Goal: Information Seeking & Learning: Learn about a topic

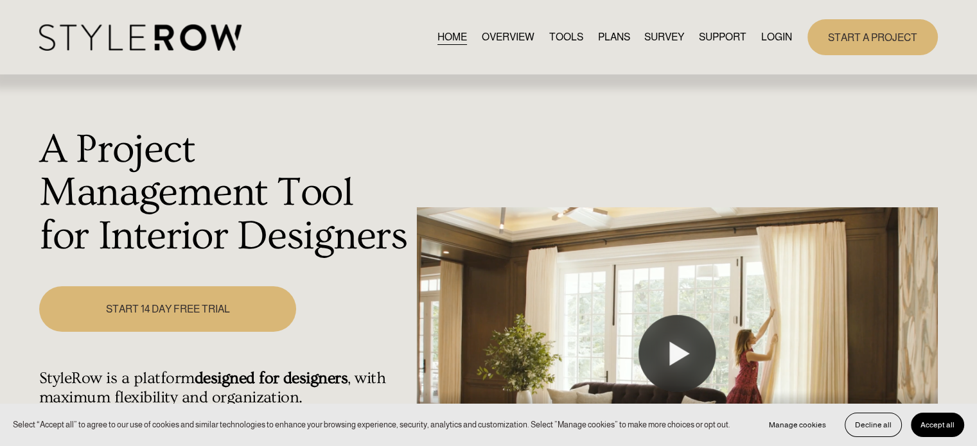
click at [774, 33] on link "LOGIN" at bounding box center [776, 36] width 31 height 17
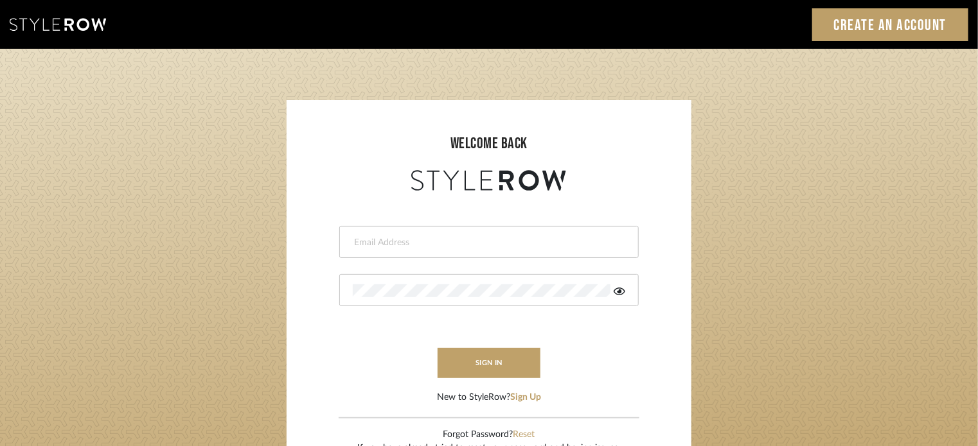
click at [425, 228] on div at bounding box center [488, 242] width 299 height 32
paste input "intern@meyerinteriors.com"
type input "intern@meyerinteriors.com"
click at [380, 299] on div at bounding box center [488, 290] width 299 height 32
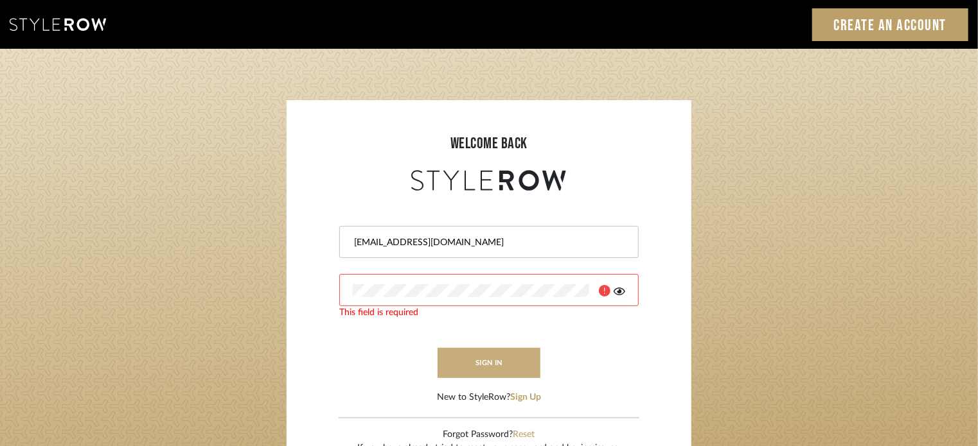
click at [478, 359] on button "sign in" at bounding box center [489, 363] width 103 height 30
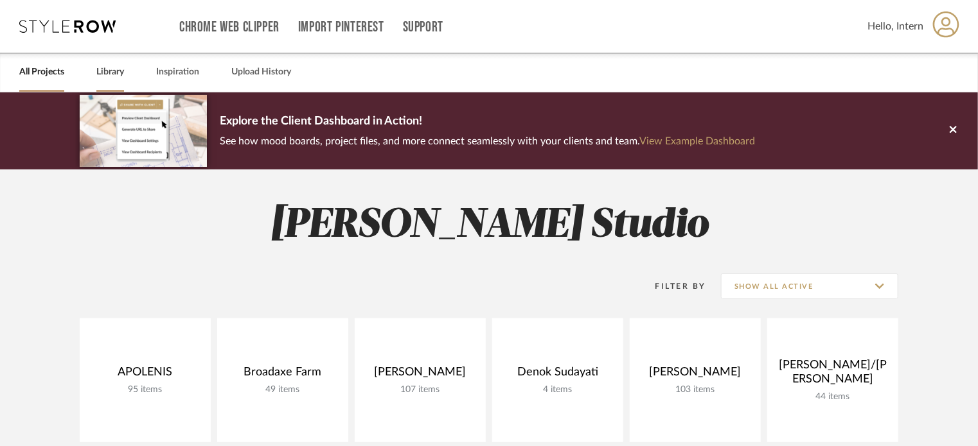
click at [116, 73] on link "Library" at bounding box center [110, 72] width 28 height 17
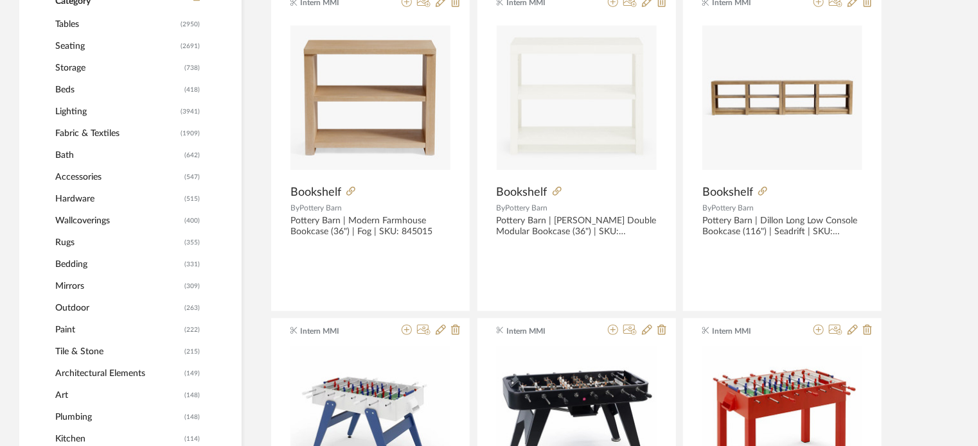
scroll to position [481, 0]
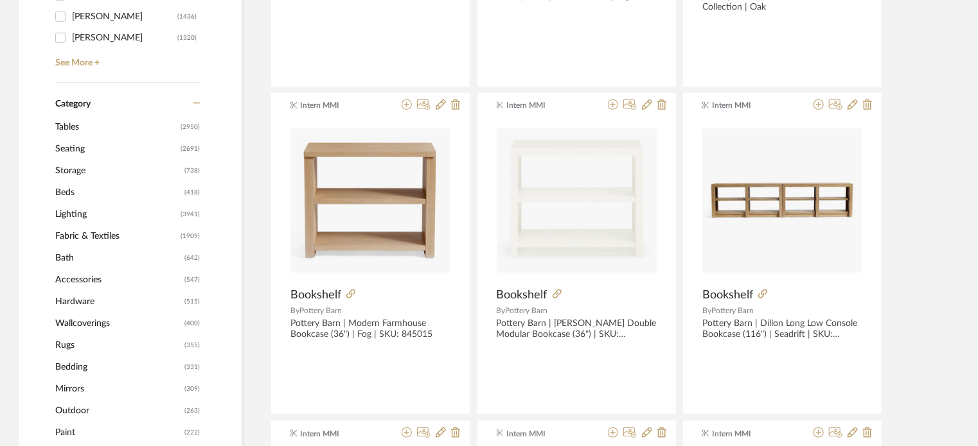
click at [61, 128] on span "Tables" at bounding box center [116, 127] width 122 height 22
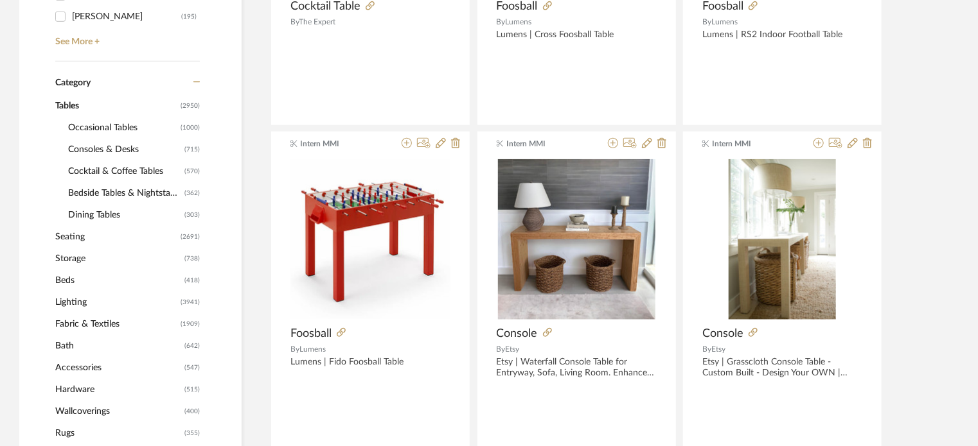
scroll to position [479, 0]
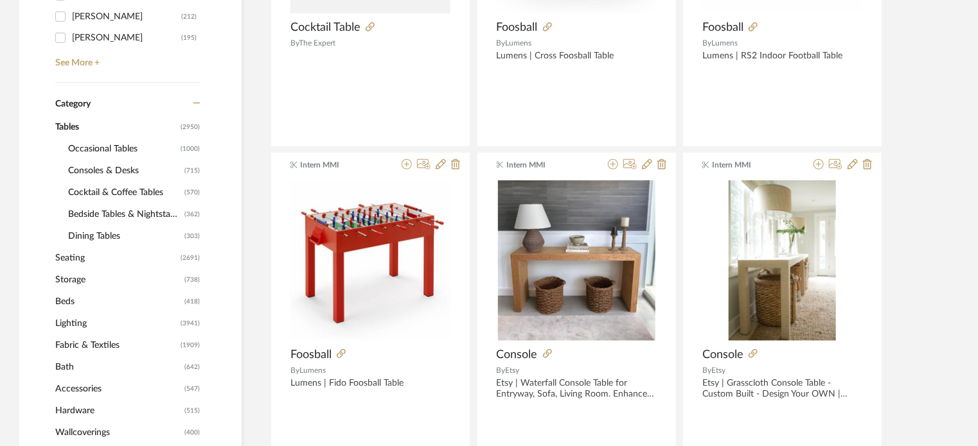
click at [98, 168] on span "Consoles & Desks" at bounding box center [124, 171] width 113 height 22
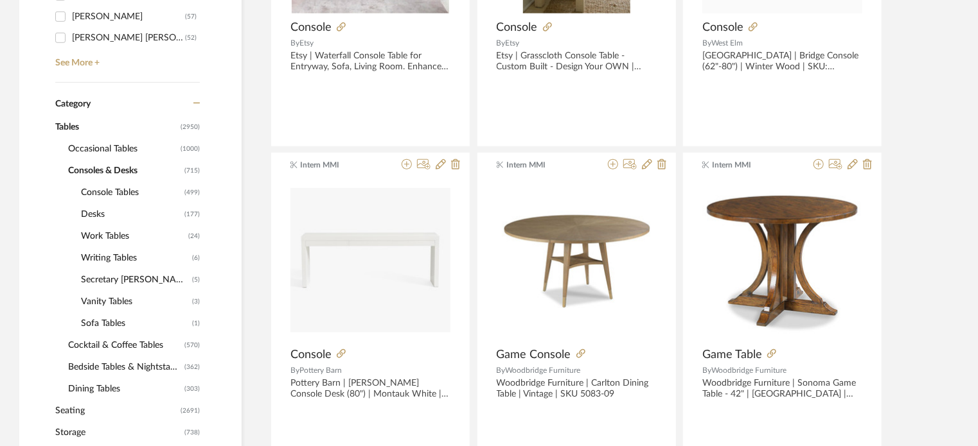
click at [89, 213] on span "Desks" at bounding box center [131, 215] width 100 height 22
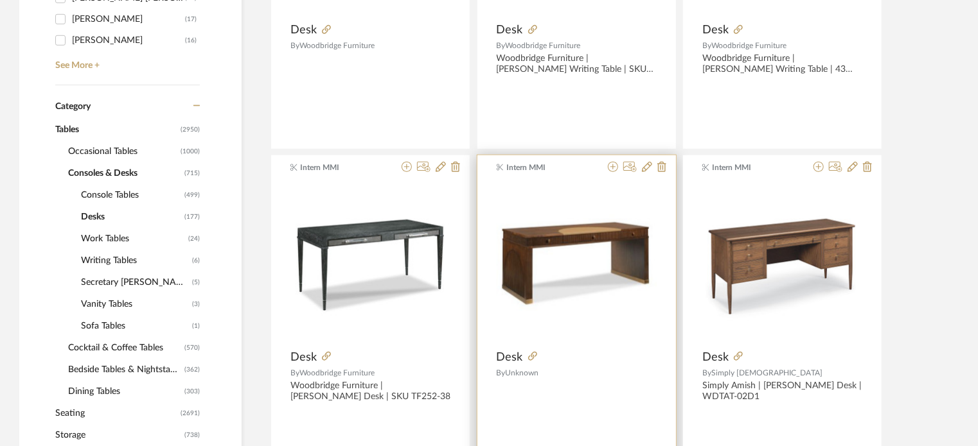
scroll to position [514, 0]
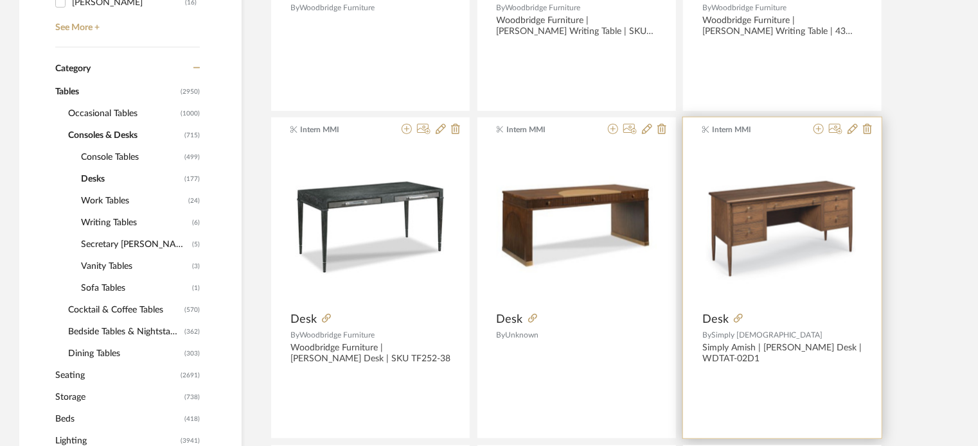
click at [788, 229] on img "0" at bounding box center [782, 225] width 160 height 160
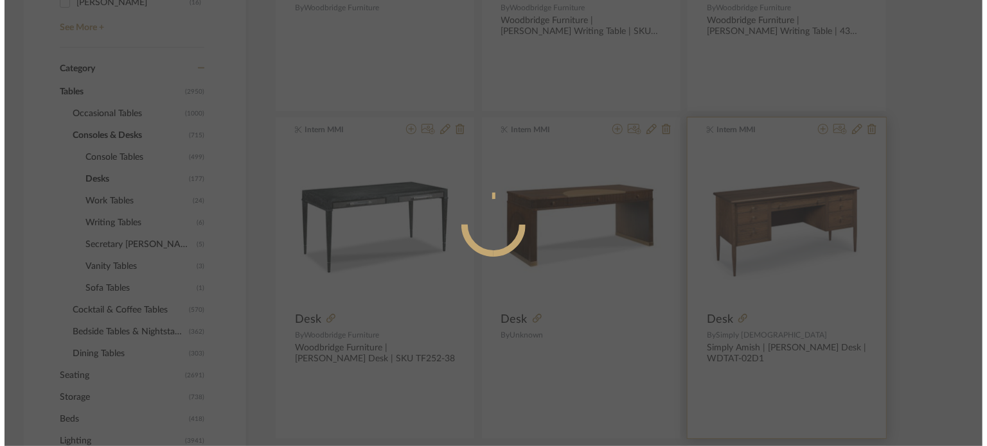
scroll to position [0, 0]
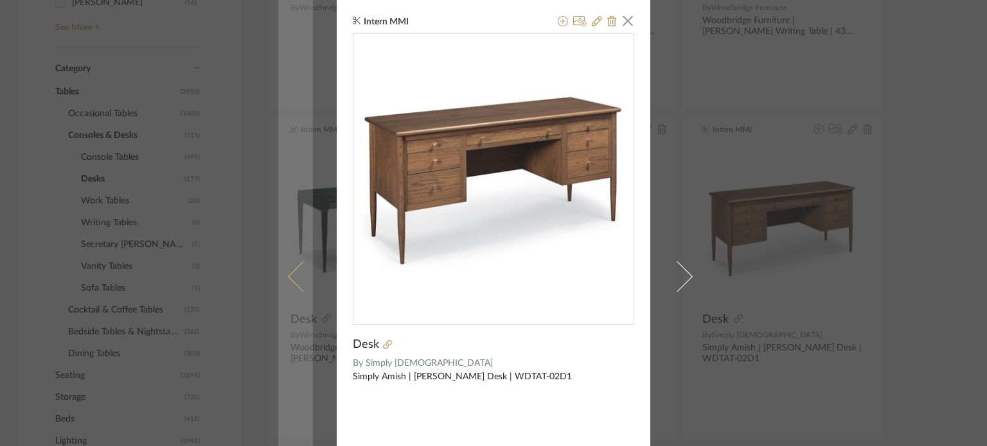
click at [278, 212] on link at bounding box center [295, 276] width 35 height 553
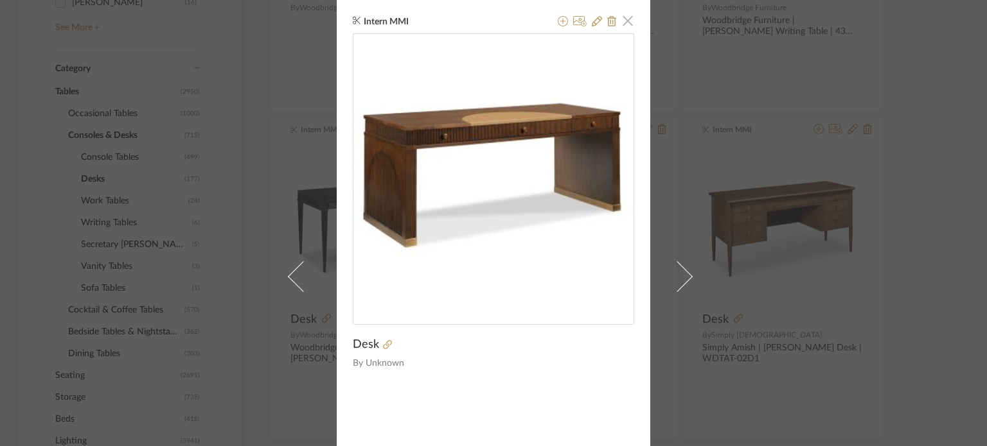
click at [623, 17] on span "button" at bounding box center [628, 21] width 26 height 26
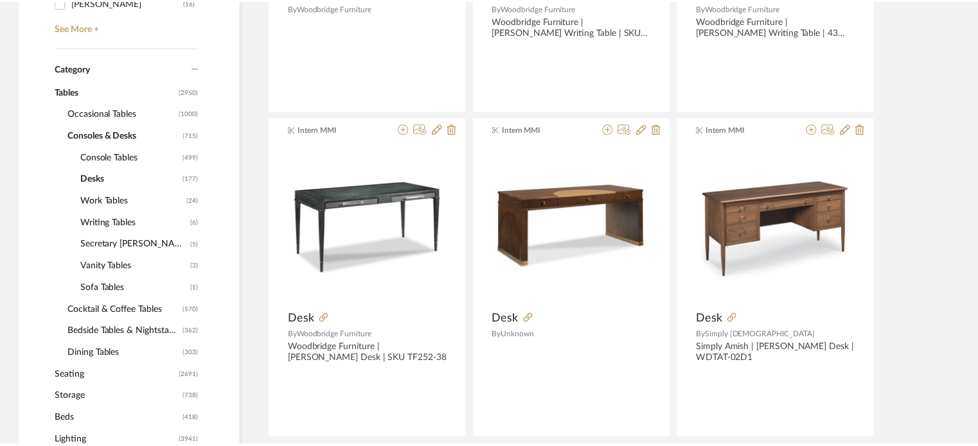
scroll to position [514, 0]
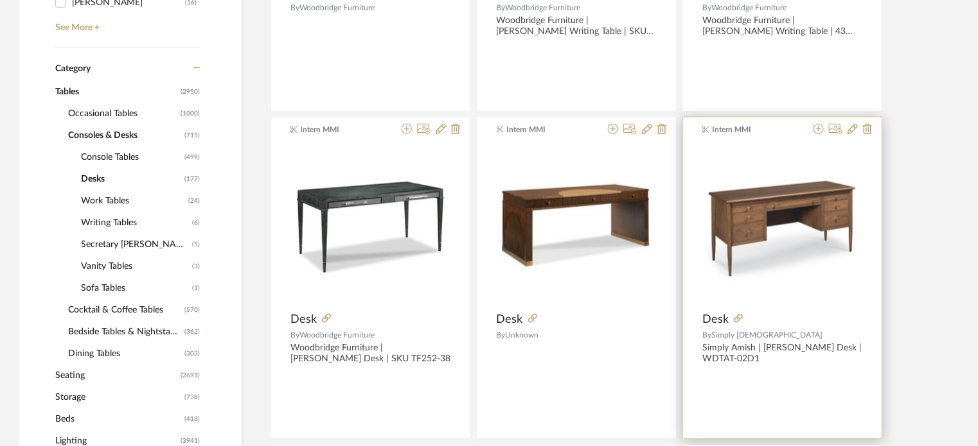
click at [748, 211] on img "0" at bounding box center [782, 225] width 160 height 160
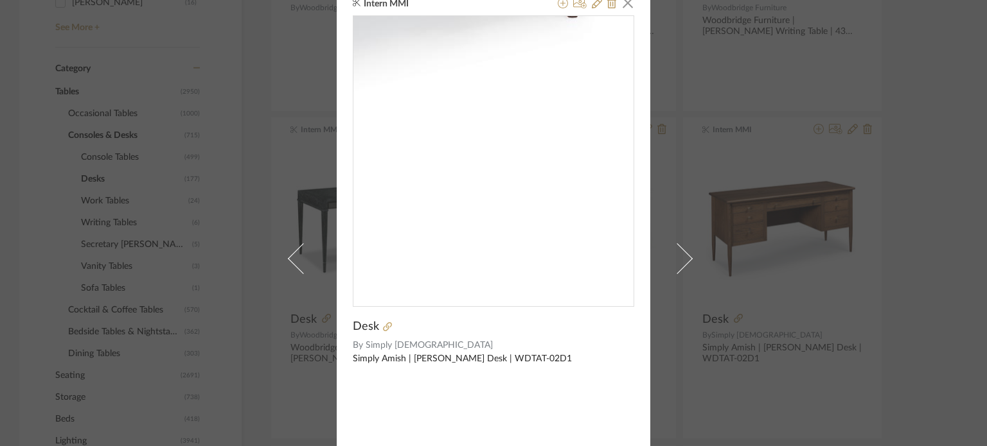
scroll to position [0, 0]
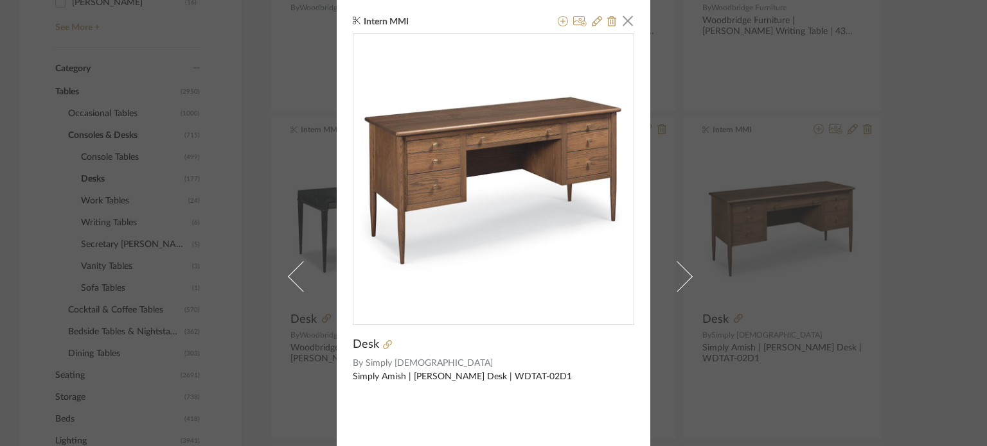
click at [898, 169] on div "Intern MMI × Desk By Simply Amish Simply Amish | [PERSON_NAME] Desk | WDTAT-02D1" at bounding box center [493, 223] width 987 height 446
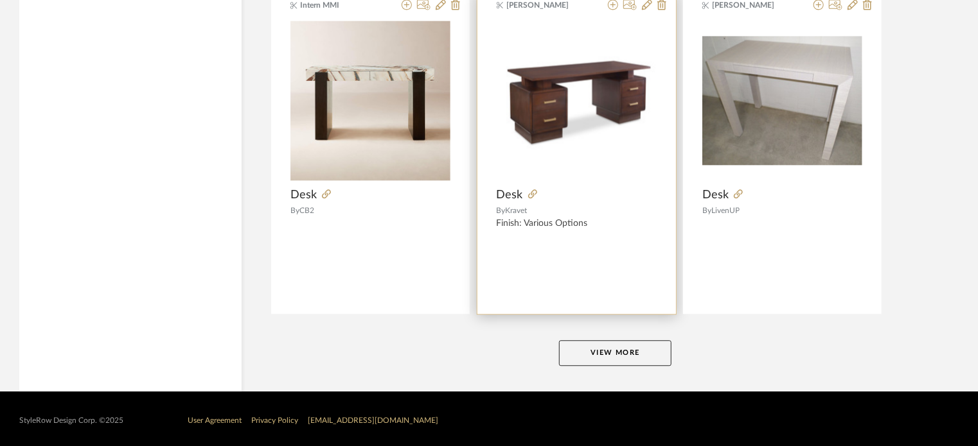
scroll to position [3926, 0]
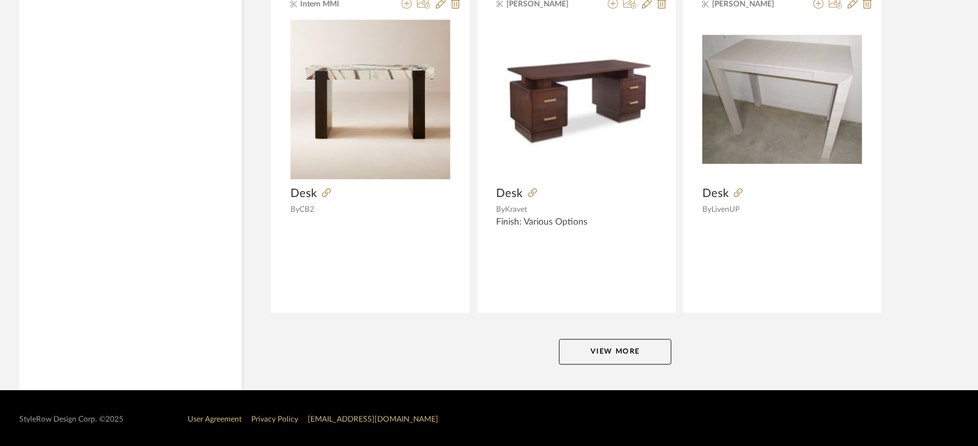
click at [626, 349] on button "View More" at bounding box center [615, 352] width 112 height 26
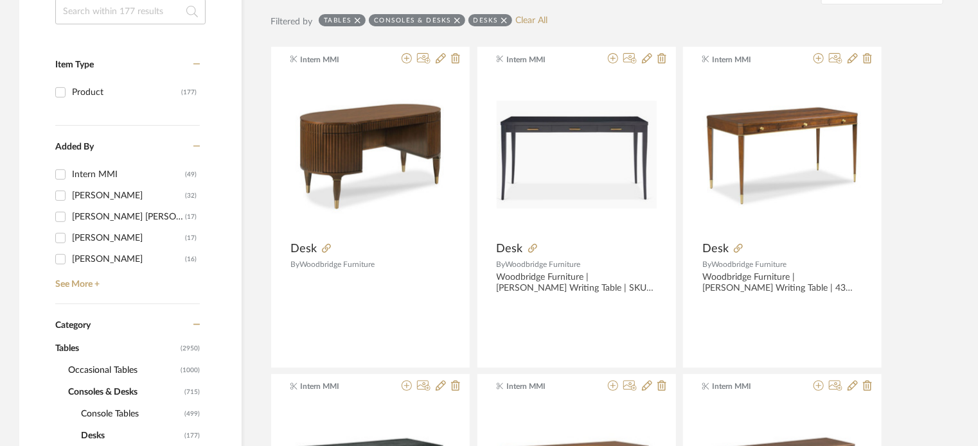
scroll to position [0, 0]
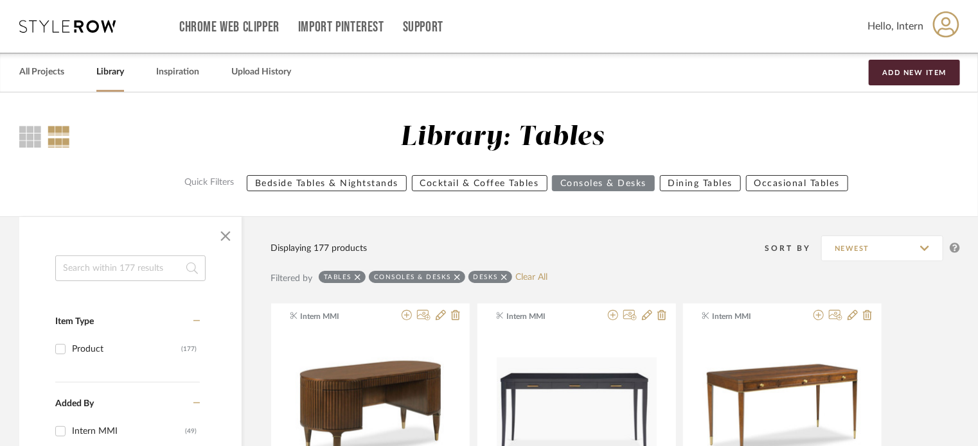
click at [109, 71] on link "Library" at bounding box center [110, 72] width 28 height 17
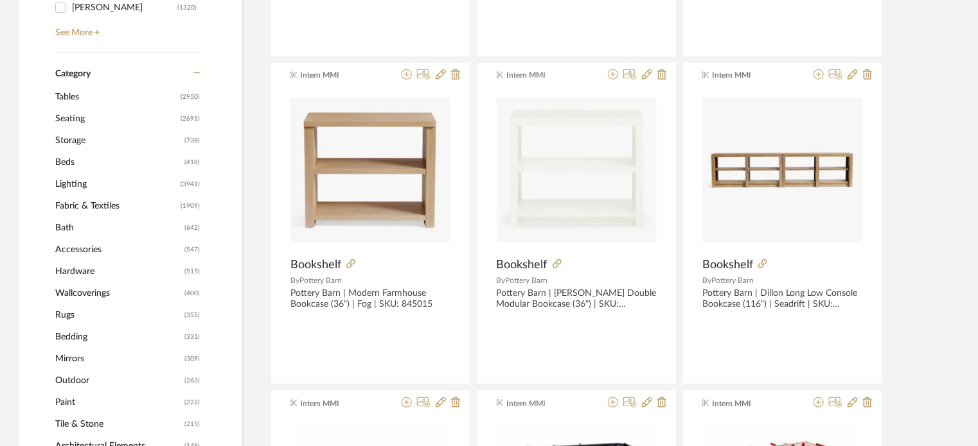
scroll to position [514, 0]
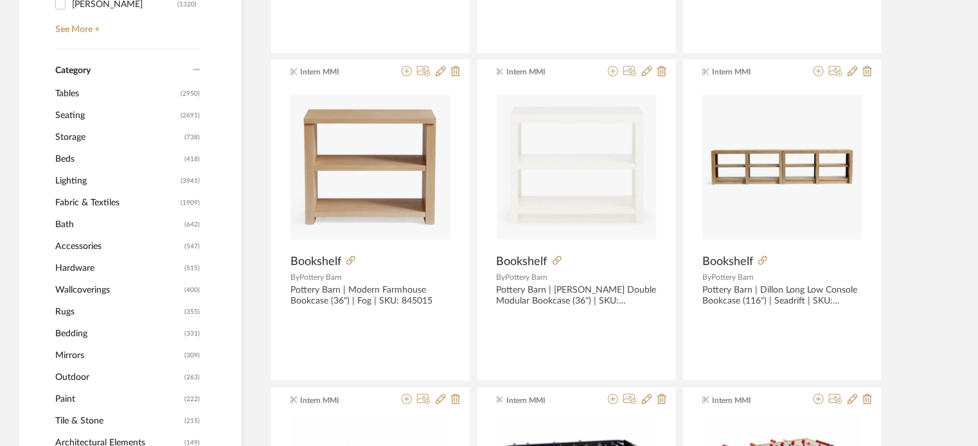
click at [70, 137] on span "Storage" at bounding box center [118, 138] width 126 height 22
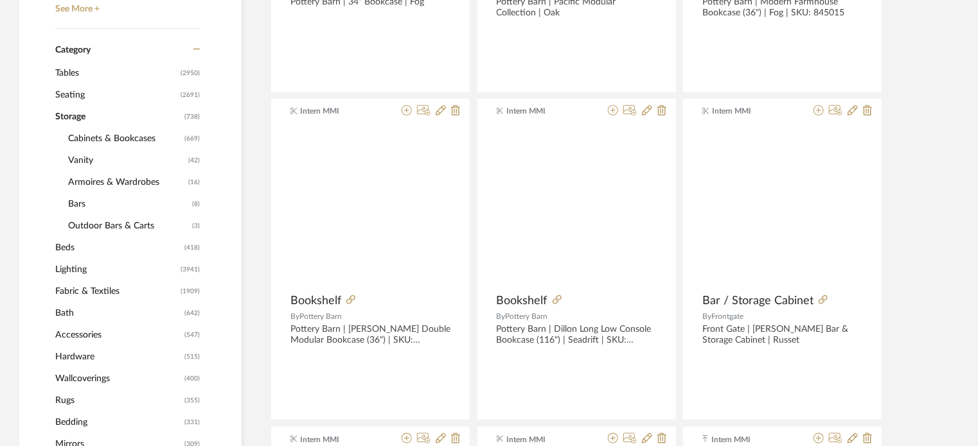
scroll to position [511, 0]
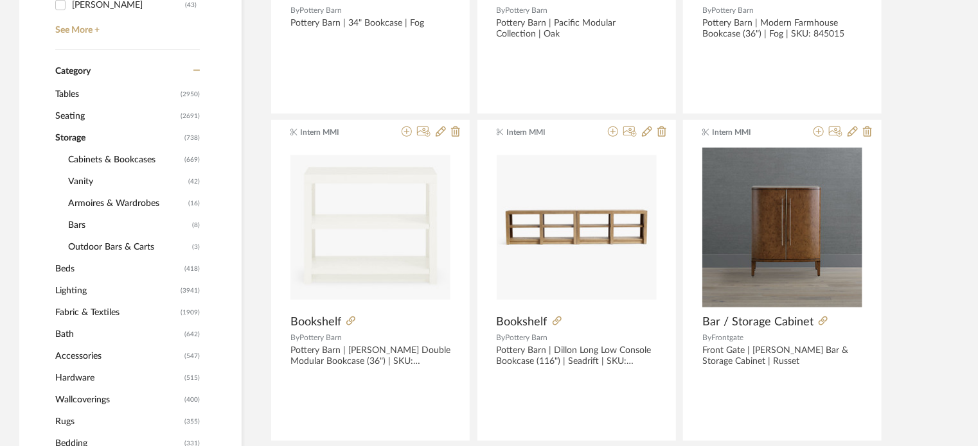
click at [84, 157] on span "Cabinets & Bookcases" at bounding box center [124, 160] width 113 height 22
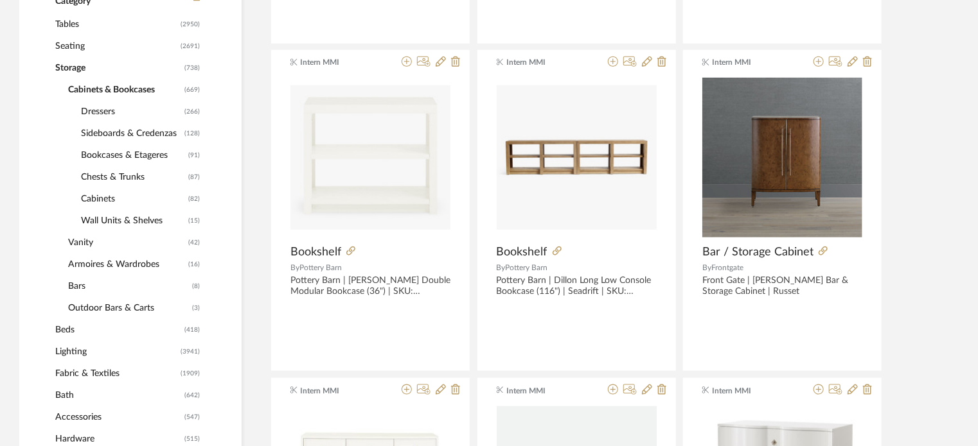
scroll to position [576, 0]
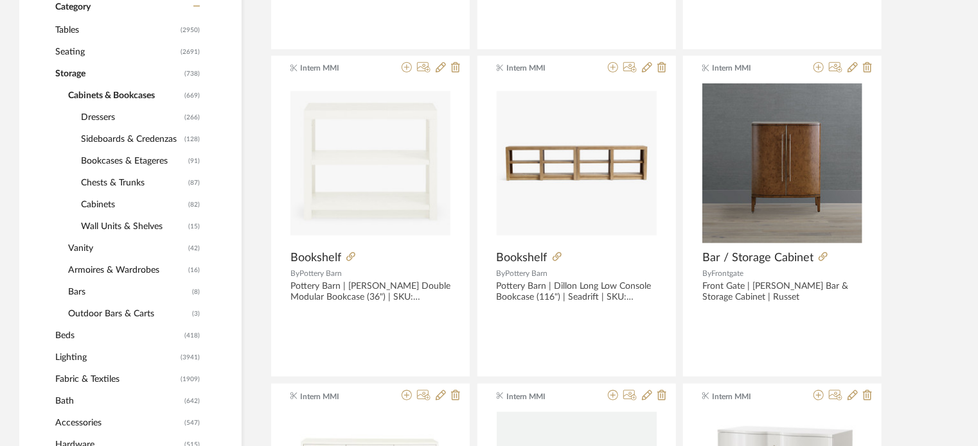
click at [126, 157] on span "Bookcases & Etageres" at bounding box center [133, 161] width 104 height 22
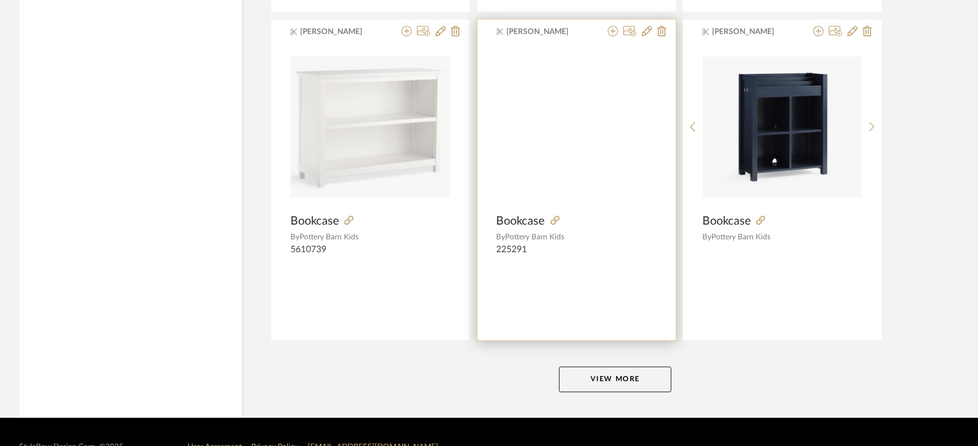
scroll to position [3926, 0]
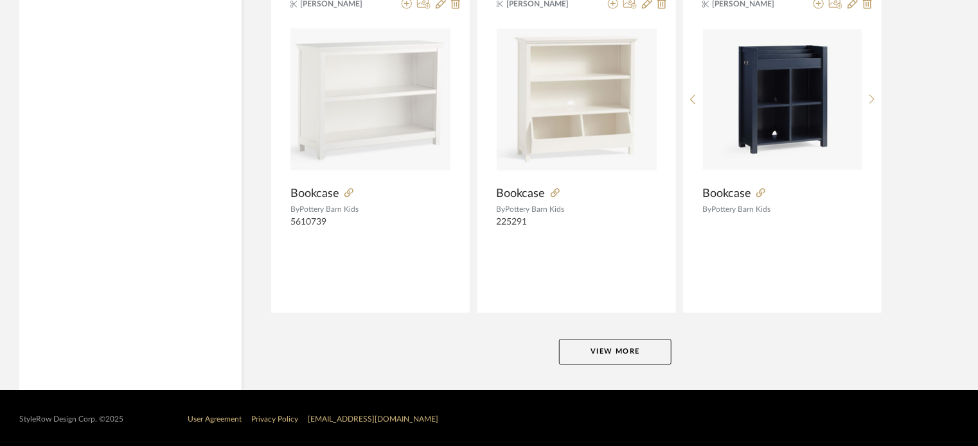
click at [629, 357] on button "View More" at bounding box center [615, 352] width 112 height 26
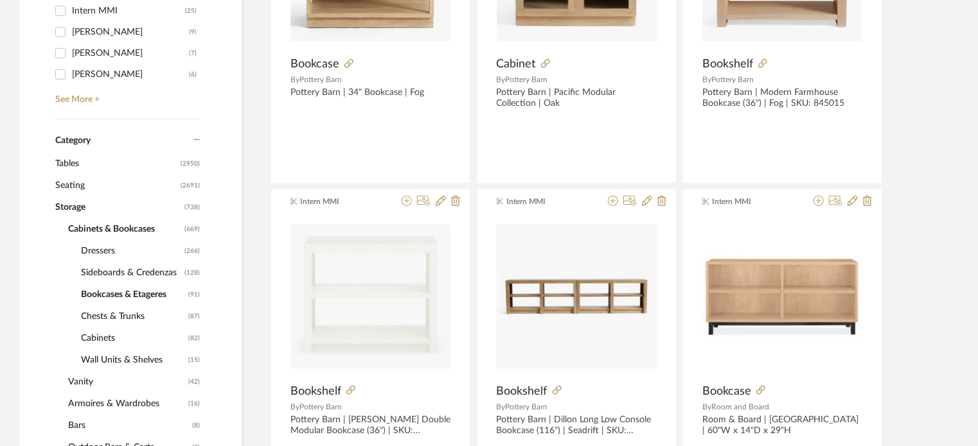
scroll to position [578, 0]
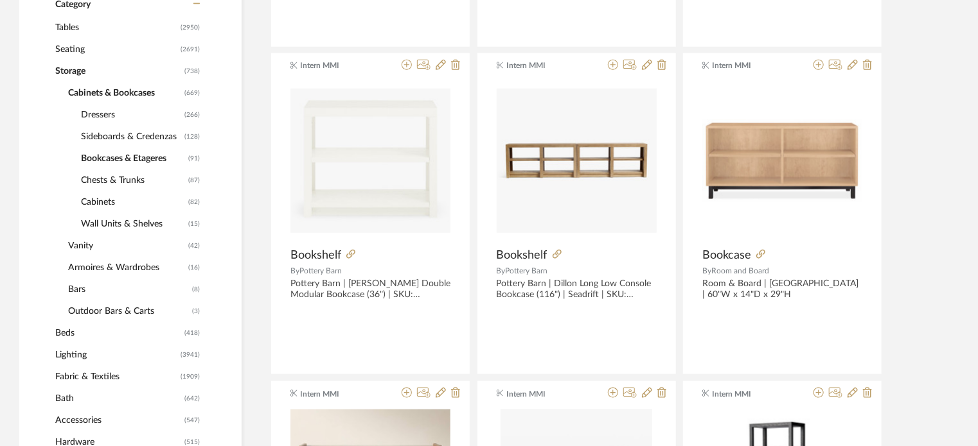
click at [73, 24] on span "Tables" at bounding box center [116, 28] width 122 height 22
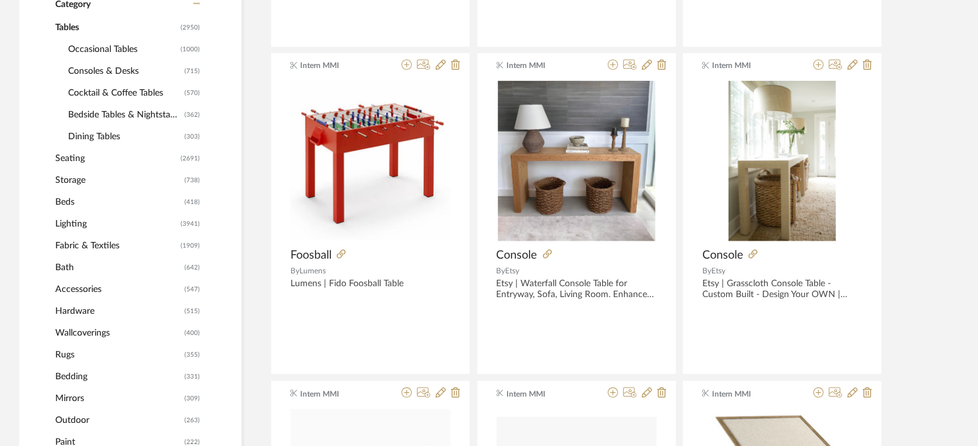
click at [104, 76] on span "Consoles & Desks" at bounding box center [124, 71] width 113 height 22
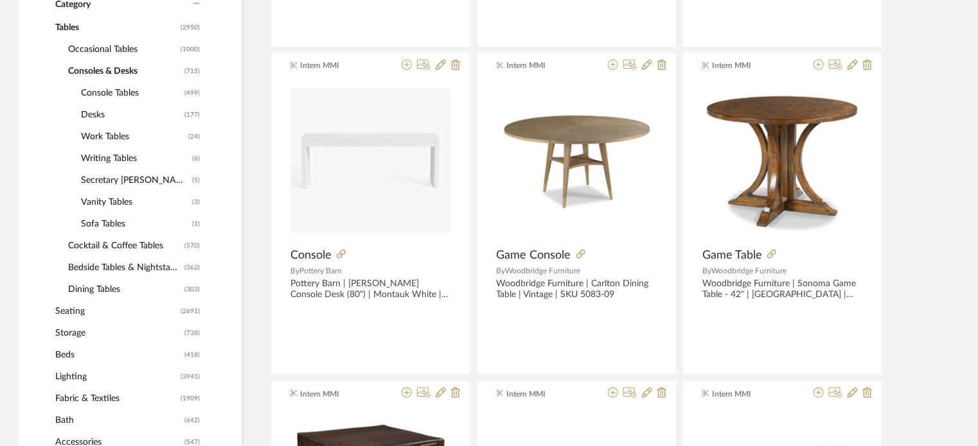
click at [94, 113] on span "Desks" at bounding box center [131, 115] width 100 height 22
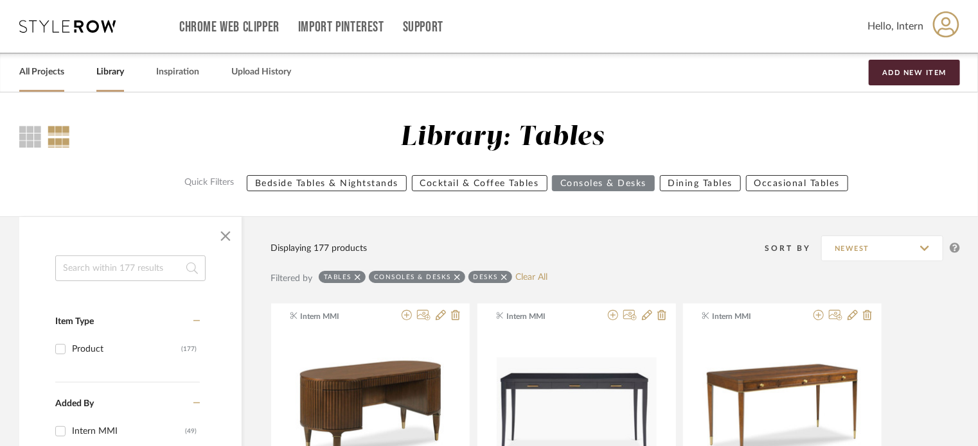
click at [61, 80] on link "All Projects" at bounding box center [41, 72] width 45 height 17
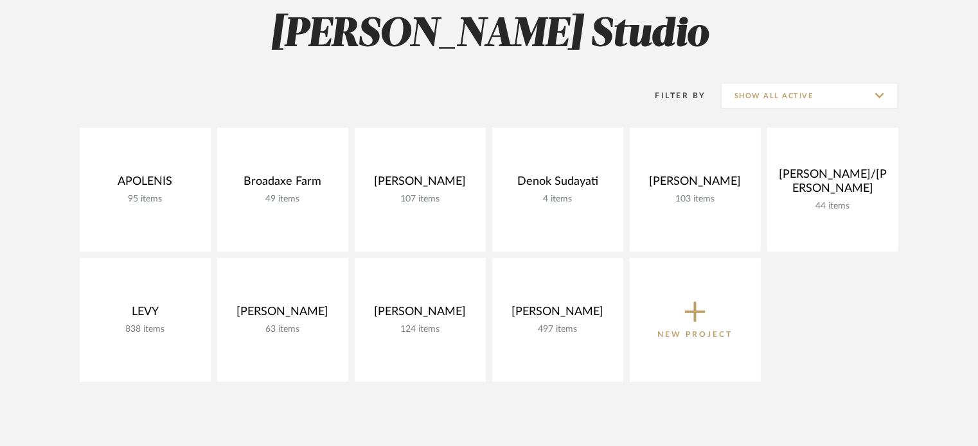
scroll to position [193, 0]
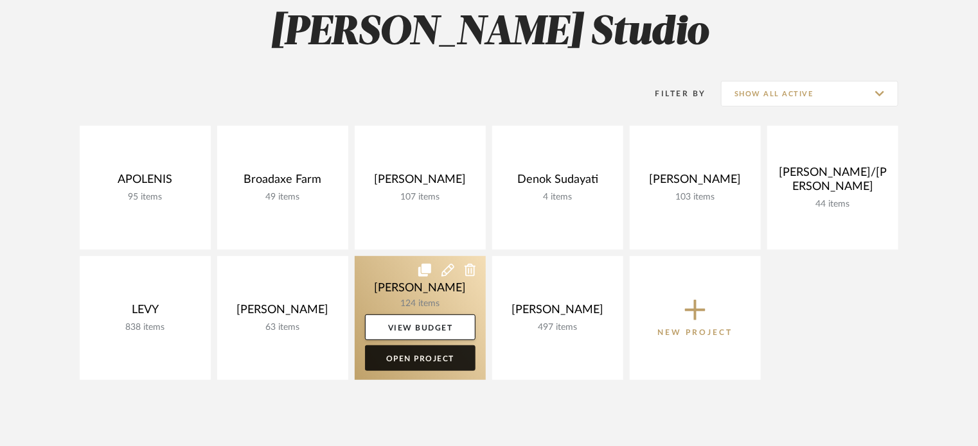
click at [405, 360] on link "Open Project" at bounding box center [420, 359] width 111 height 26
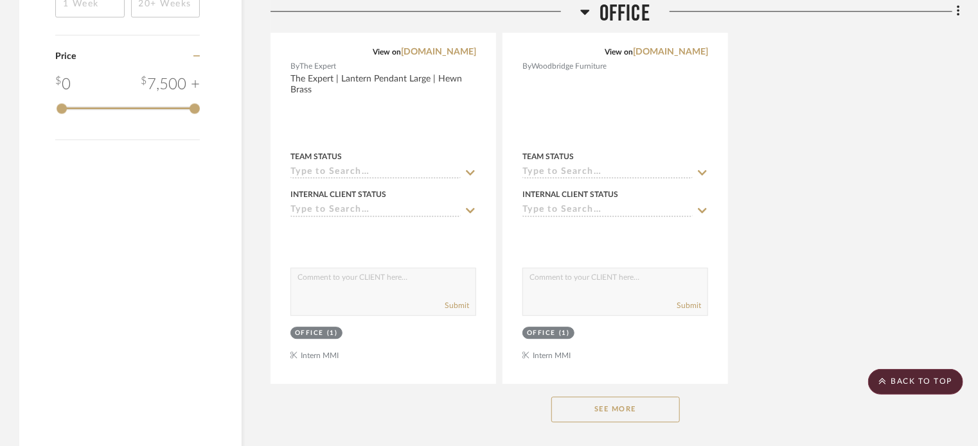
scroll to position [1670, 0]
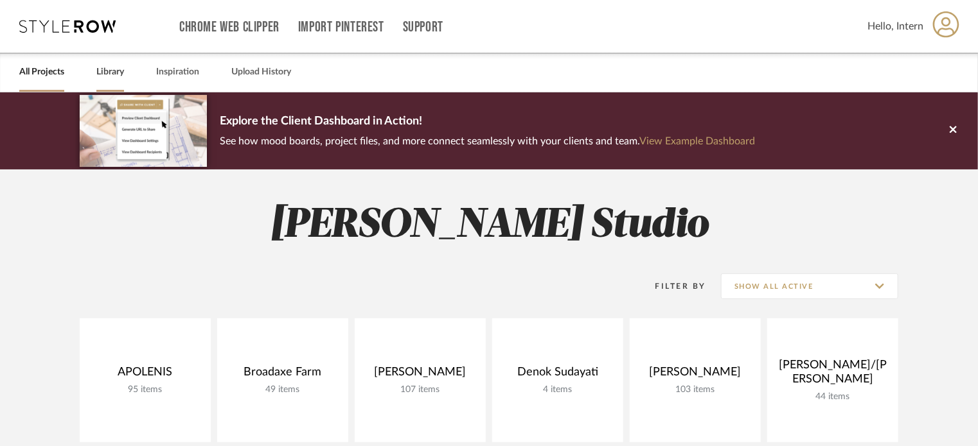
click at [100, 73] on link "Library" at bounding box center [110, 72] width 28 height 17
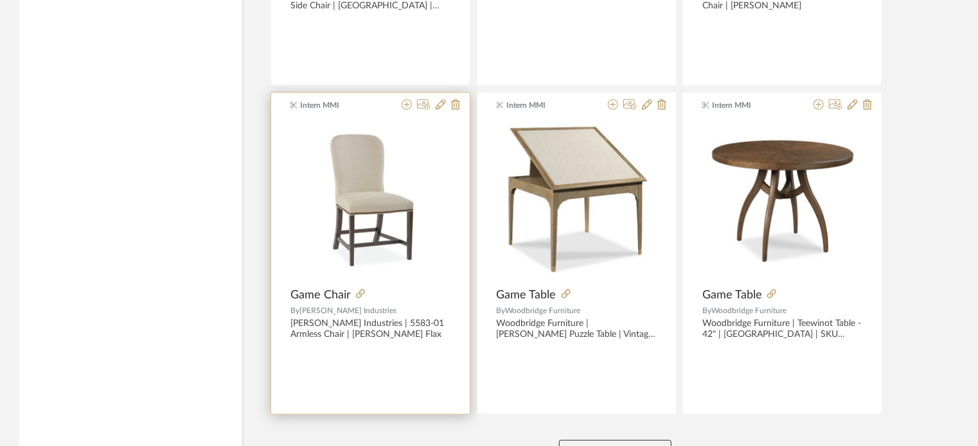
scroll to position [3212, 0]
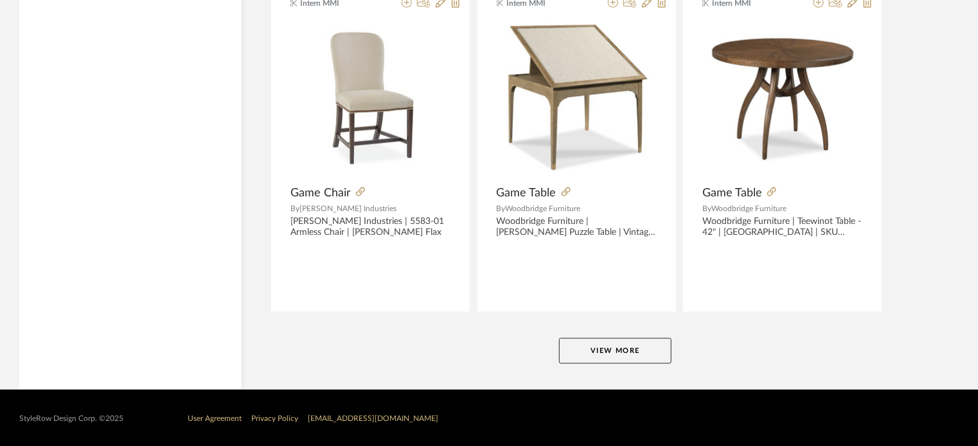
click at [627, 346] on button "View More" at bounding box center [615, 352] width 112 height 26
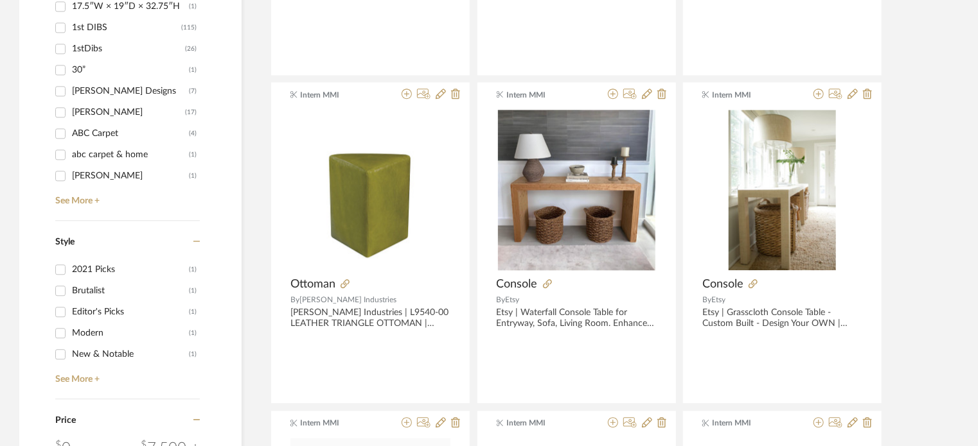
scroll to position [1478, 0]
click at [75, 195] on link "See More +" at bounding box center [126, 196] width 148 height 21
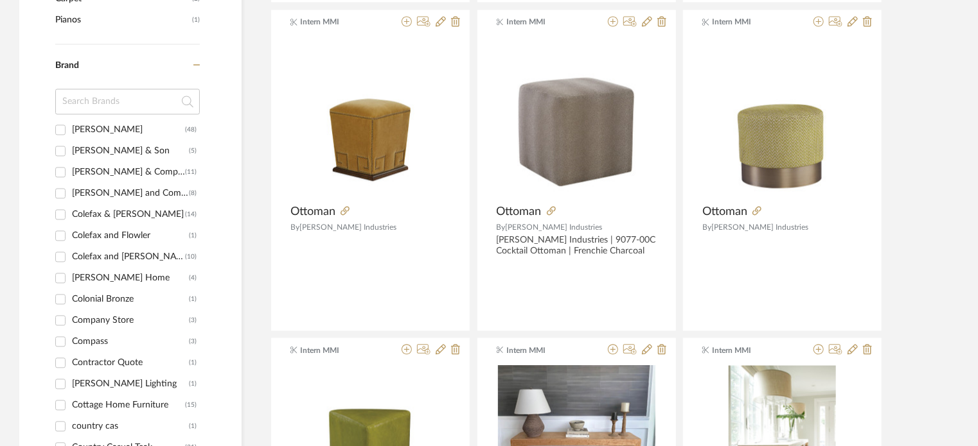
scroll to position [3598, 0]
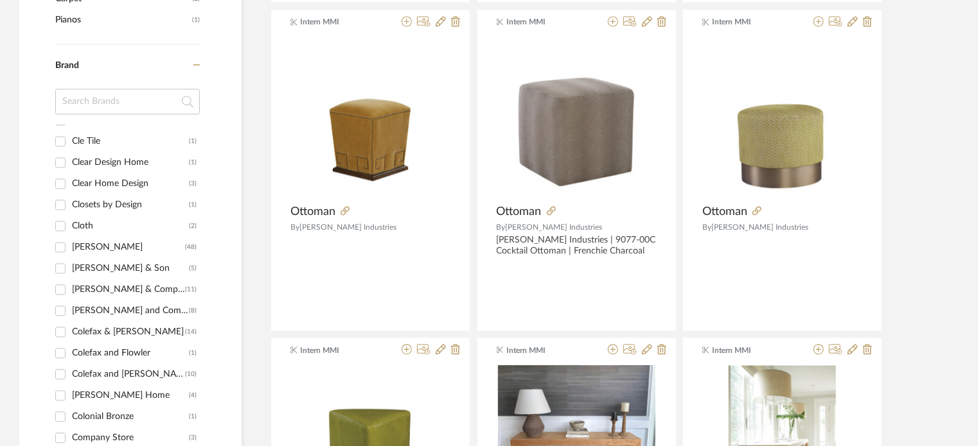
click at [84, 249] on div "[PERSON_NAME]" at bounding box center [128, 248] width 113 height 21
click at [71, 249] on input "[PERSON_NAME] (48)" at bounding box center [60, 248] width 21 height 21
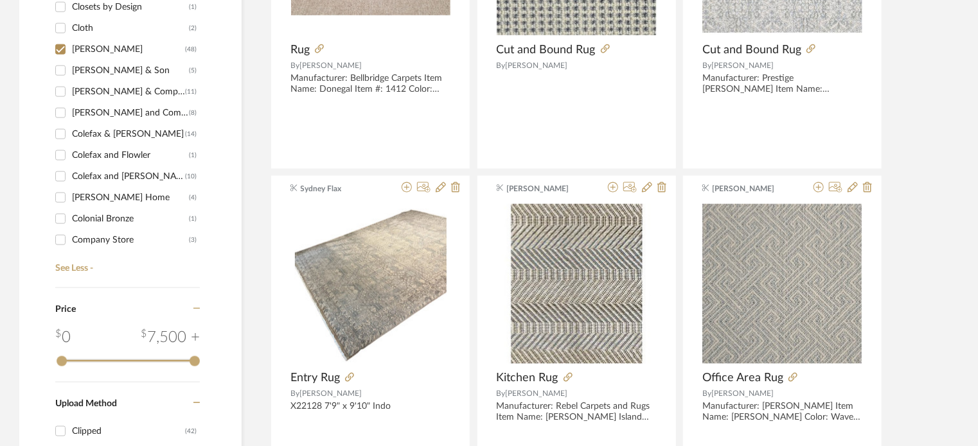
scroll to position [749, 0]
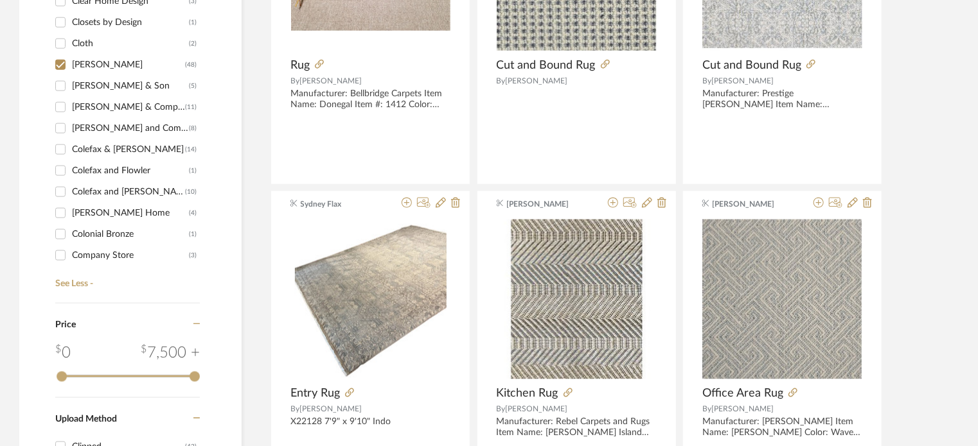
click at [61, 64] on input "[PERSON_NAME] (48)" at bounding box center [60, 65] width 21 height 21
checkbox input "false"
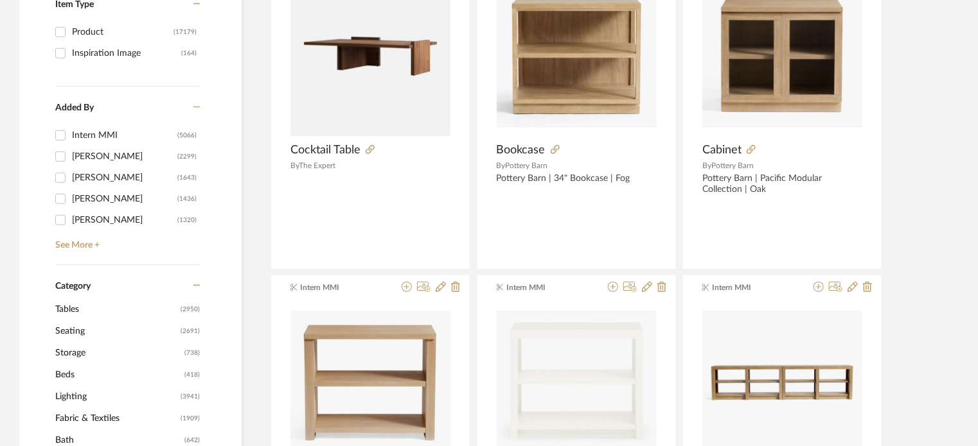
scroll to position [321, 0]
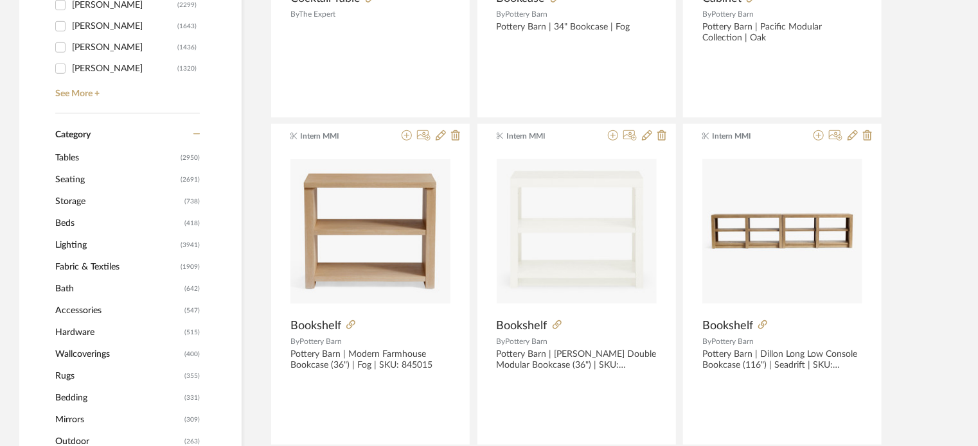
click at [71, 202] on span "Storage" at bounding box center [118, 202] width 126 height 22
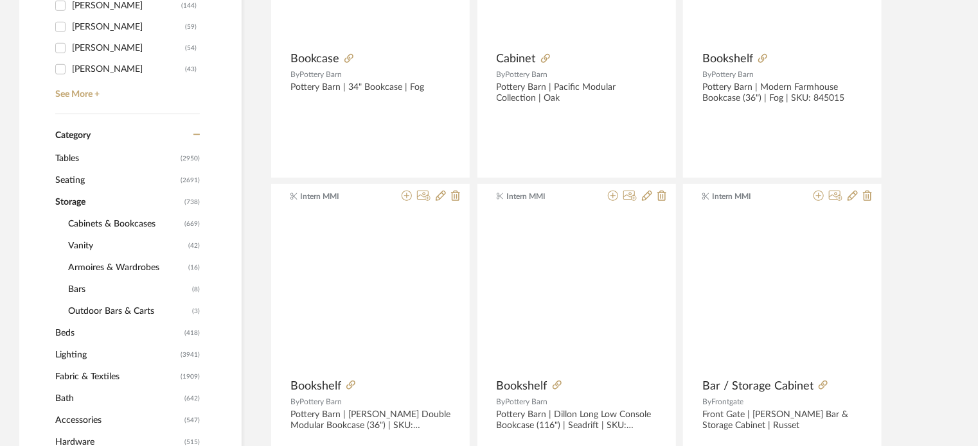
scroll to position [646, 0]
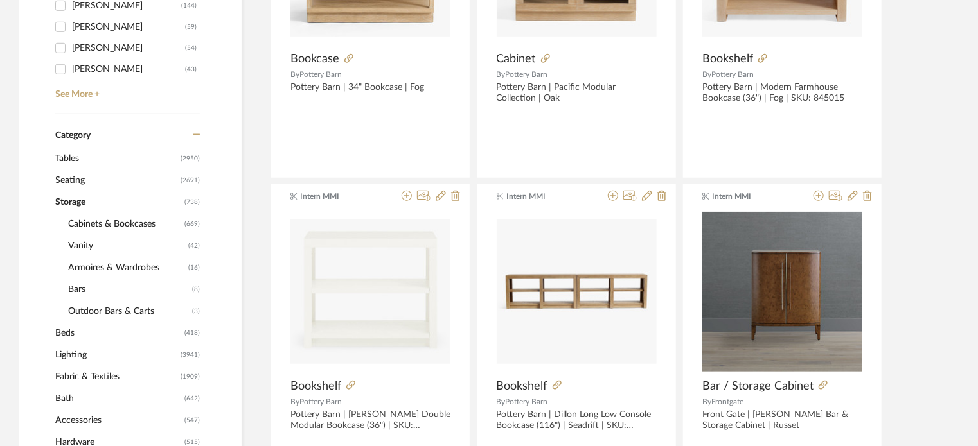
click at [71, 197] on span "Storage" at bounding box center [118, 202] width 126 height 22
click at [69, 152] on span "Tables" at bounding box center [116, 159] width 122 height 22
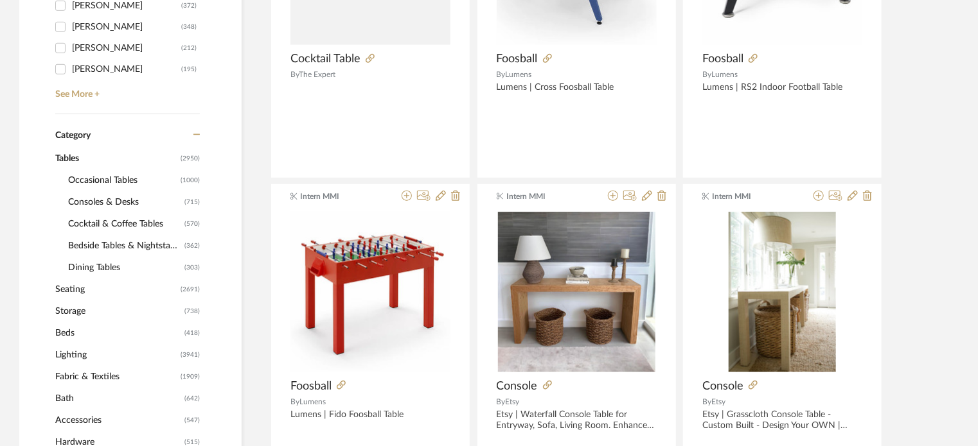
scroll to position [1324, 0]
click at [94, 202] on span "Consoles & Desks" at bounding box center [124, 202] width 113 height 22
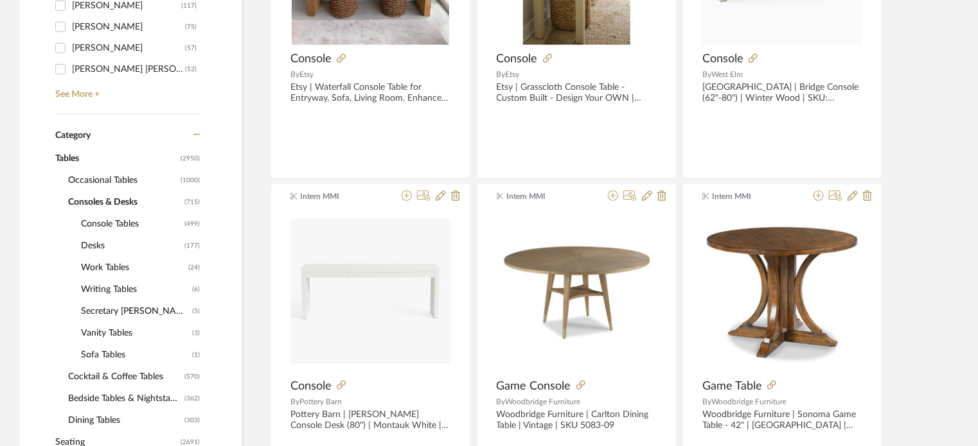
scroll to position [709, 0]
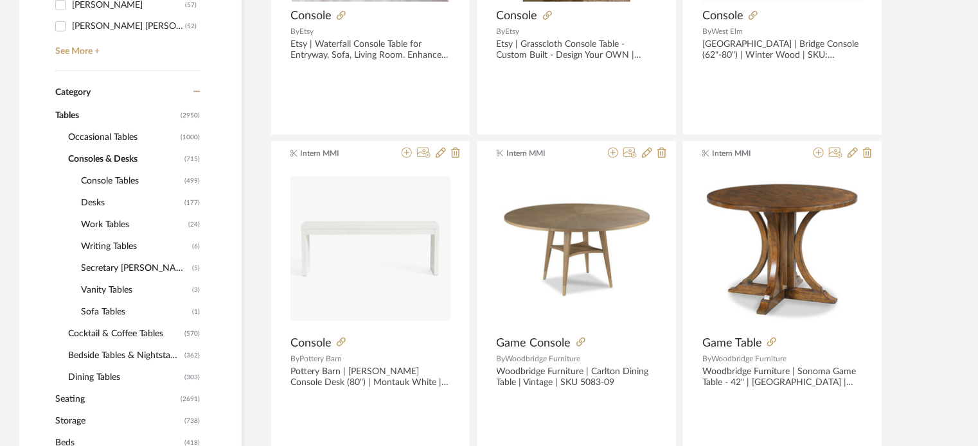
click at [98, 202] on span "Desks" at bounding box center [131, 203] width 100 height 22
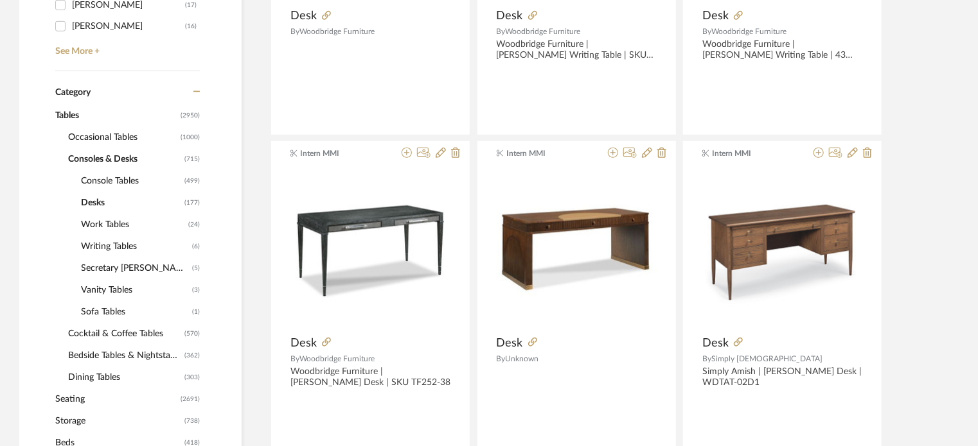
scroll to position [180, 0]
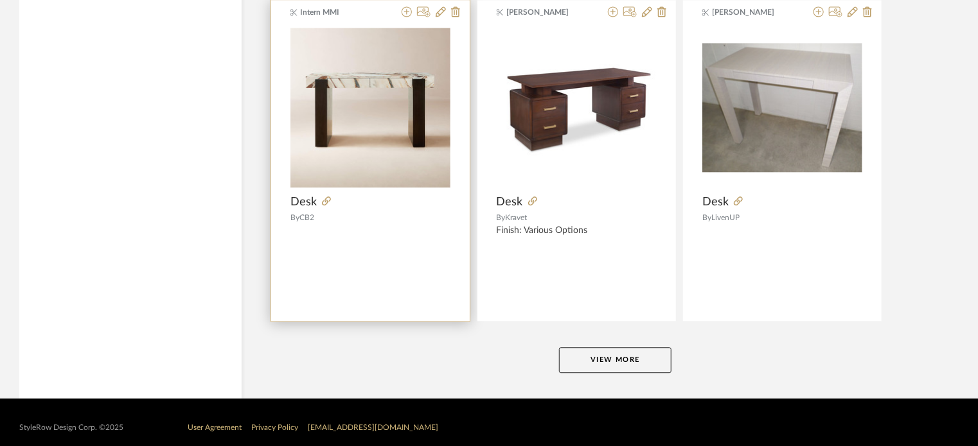
scroll to position [3926, 0]
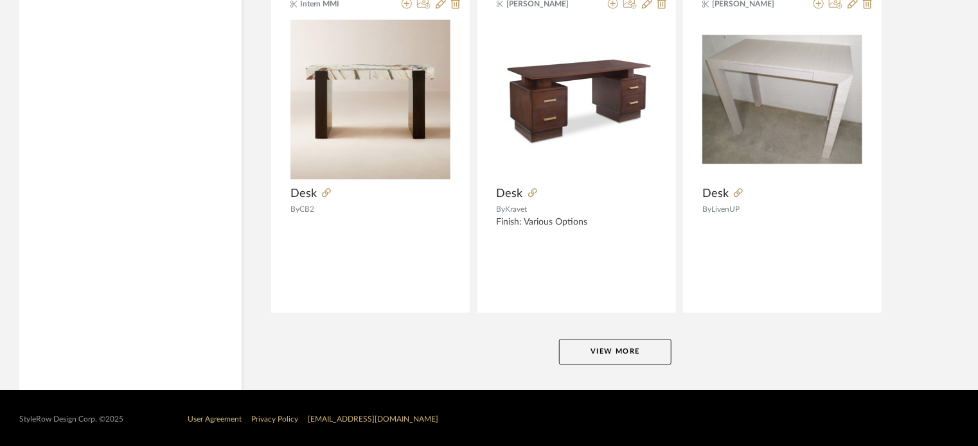
click at [634, 349] on button "View More" at bounding box center [615, 352] width 112 height 26
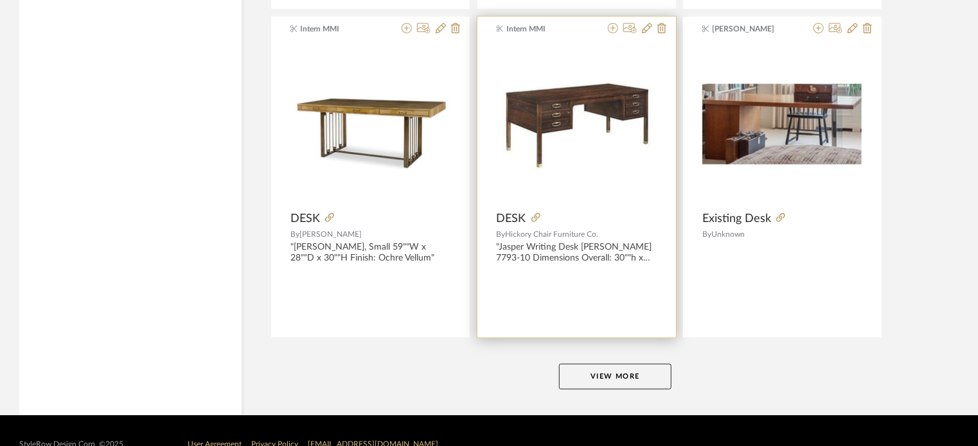
scroll to position [7845, 0]
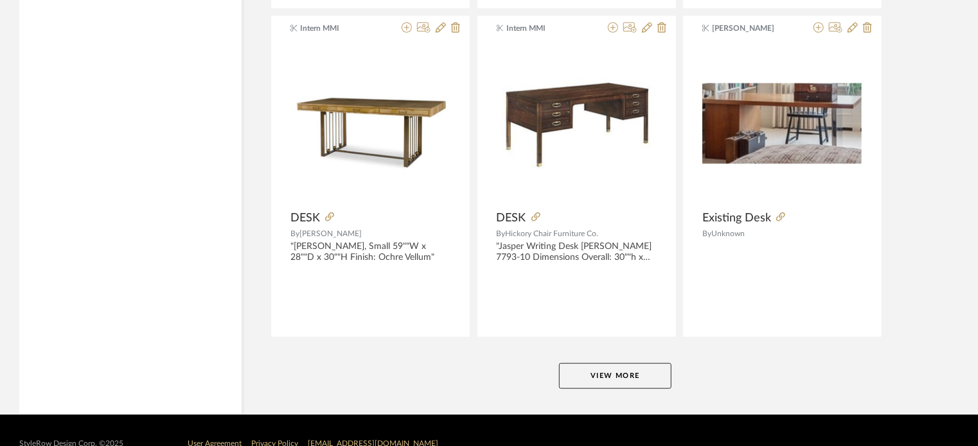
click at [626, 367] on button "View More" at bounding box center [615, 377] width 112 height 26
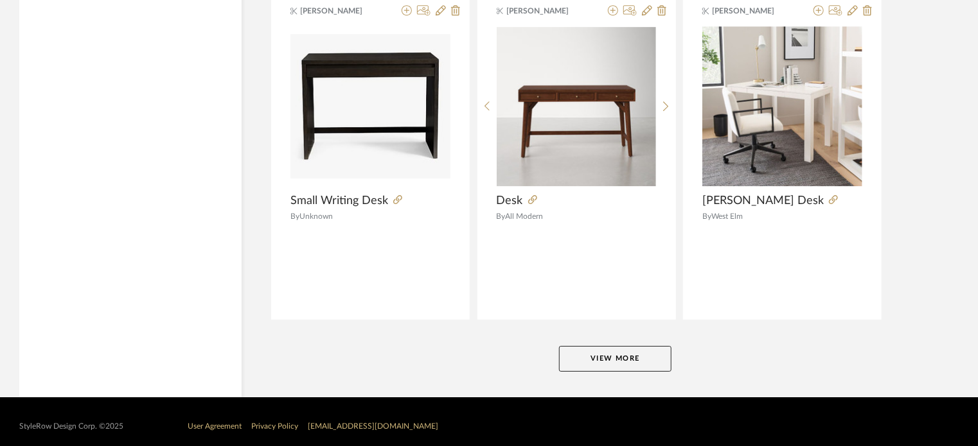
scroll to position [11806, 0]
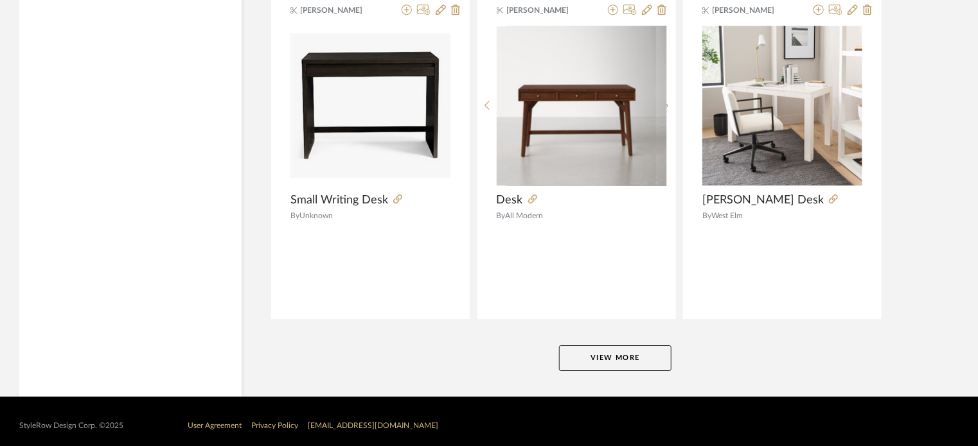
click at [617, 351] on button "View More" at bounding box center [615, 359] width 112 height 26
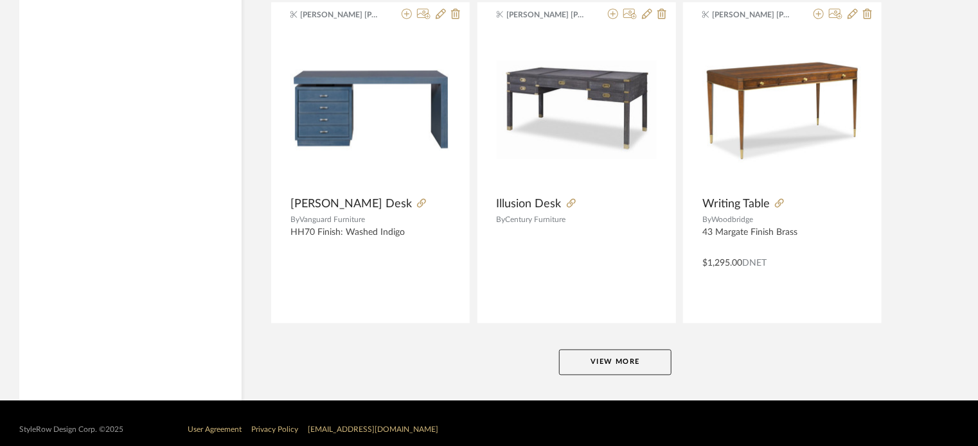
scroll to position [15746, 0]
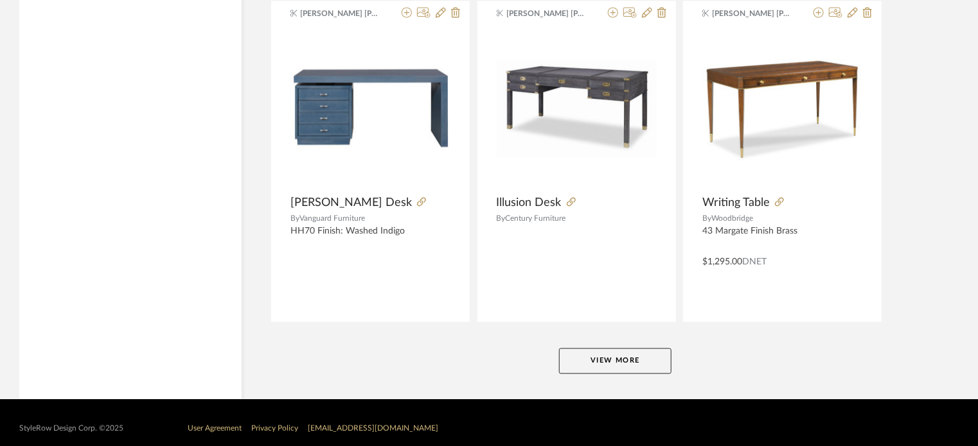
click at [583, 355] on button "View More" at bounding box center [615, 362] width 112 height 26
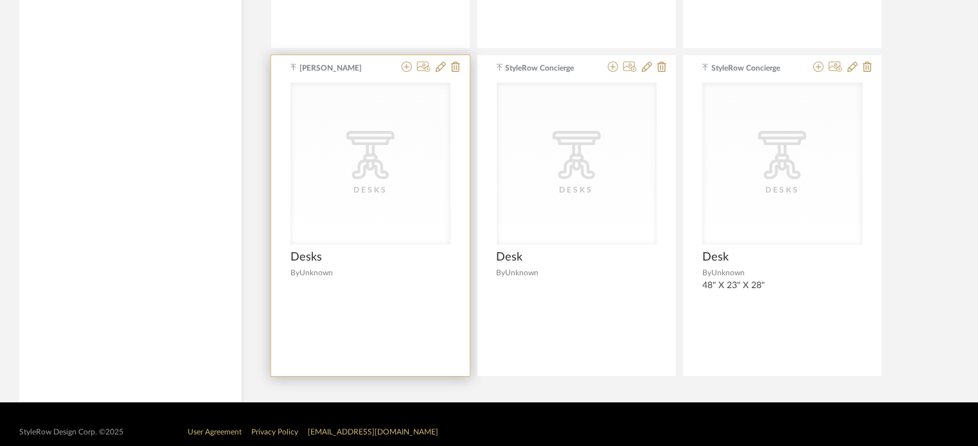
scroll to position [19307, 0]
